Goal: Find specific page/section

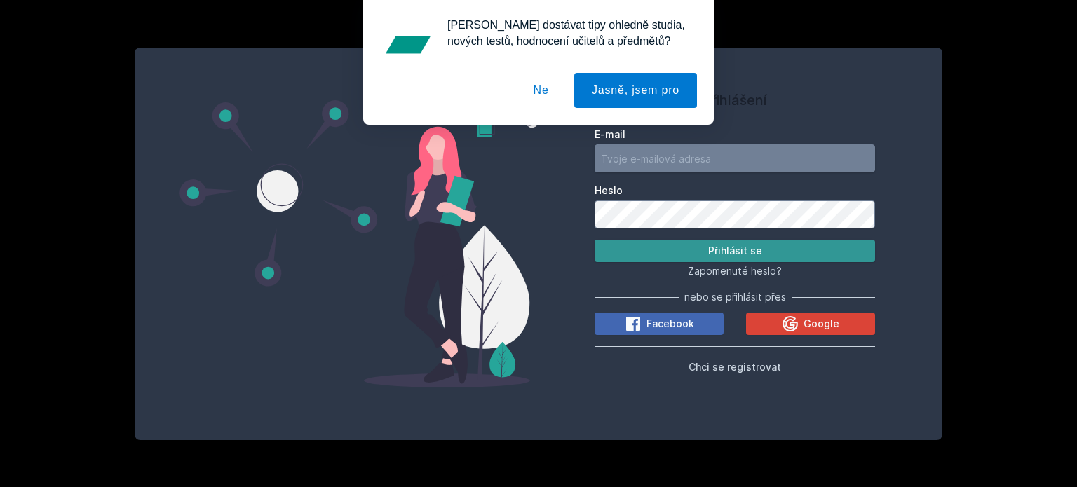
type input "[EMAIL_ADDRESS][DOMAIN_NAME]"
click at [664, 249] on button "Přihlásit se" at bounding box center [735, 251] width 281 height 22
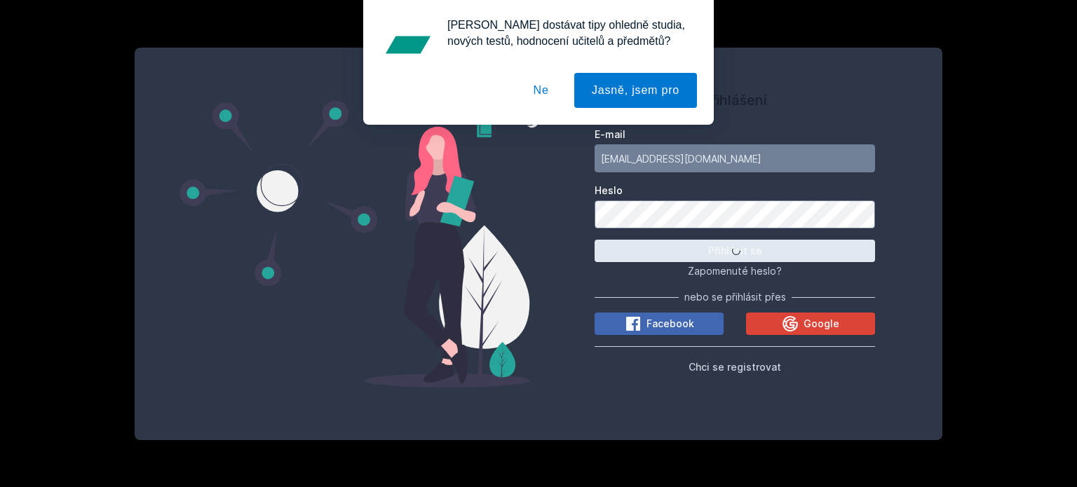
click at [554, 92] on button "Ne" at bounding box center [541, 90] width 50 height 35
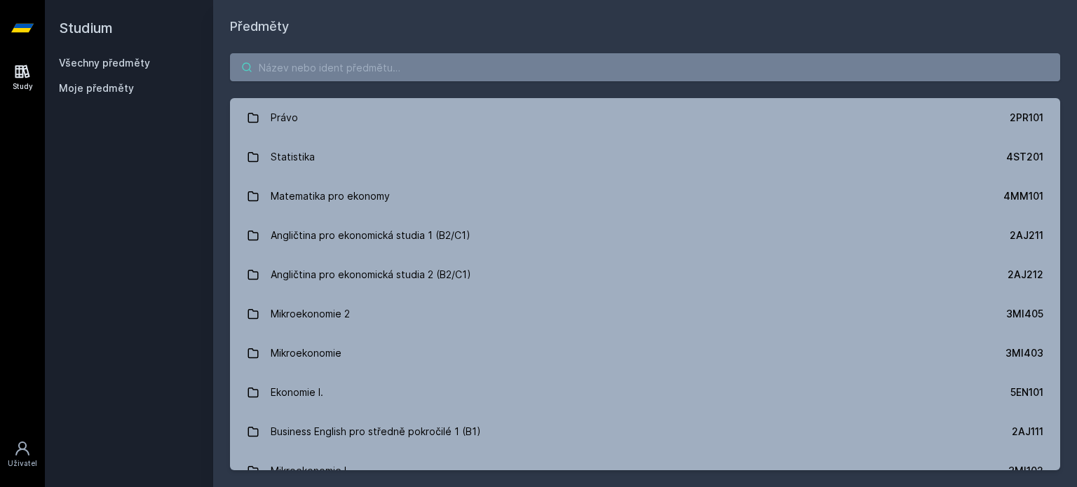
click at [497, 65] on input "search" at bounding box center [645, 67] width 830 height 28
paste input "1FU458"
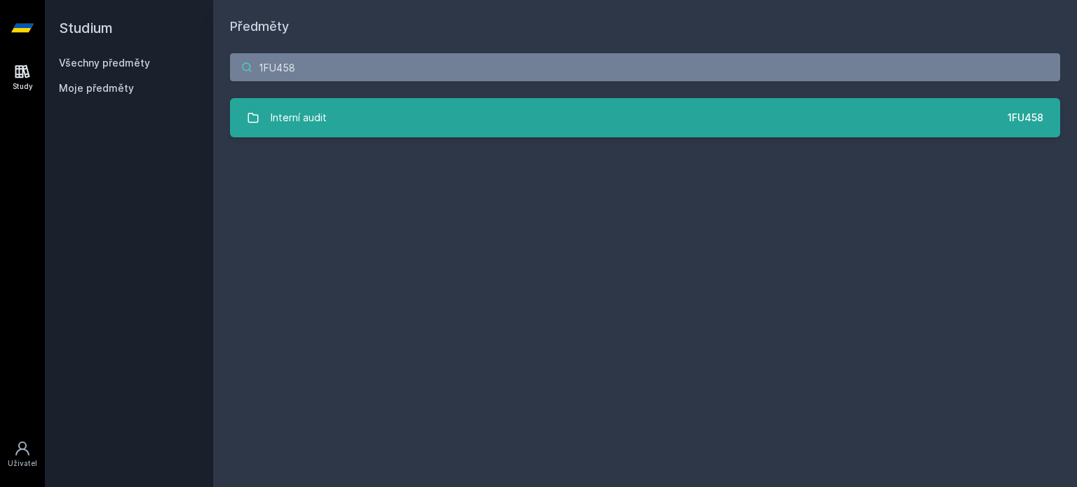
type input "1FU458"
click at [439, 120] on link "Interní audit 1FU458" at bounding box center [645, 117] width 830 height 39
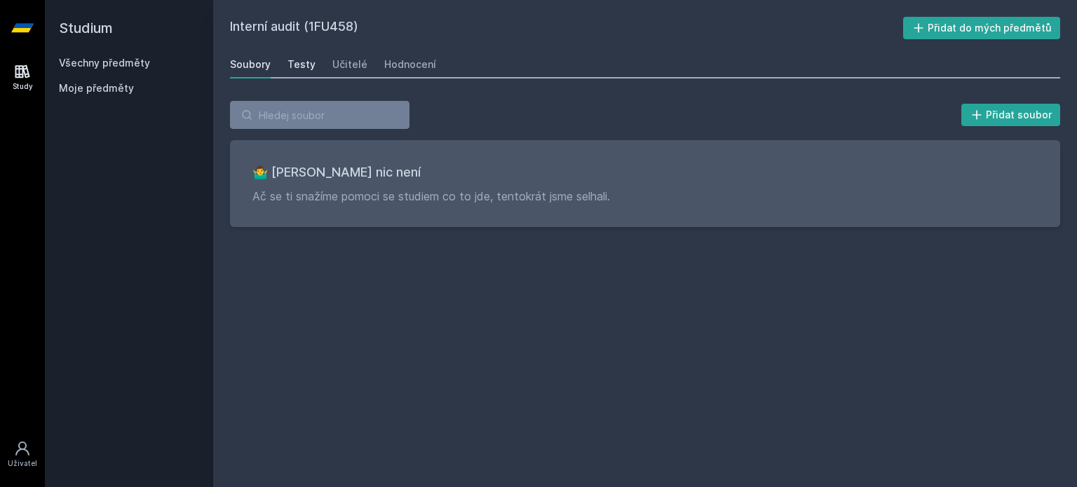
click at [296, 56] on link "Testy" at bounding box center [302, 64] width 28 height 28
click at [247, 56] on link "Soubory" at bounding box center [250, 64] width 41 height 28
